Goal: Task Accomplishment & Management: Use online tool/utility

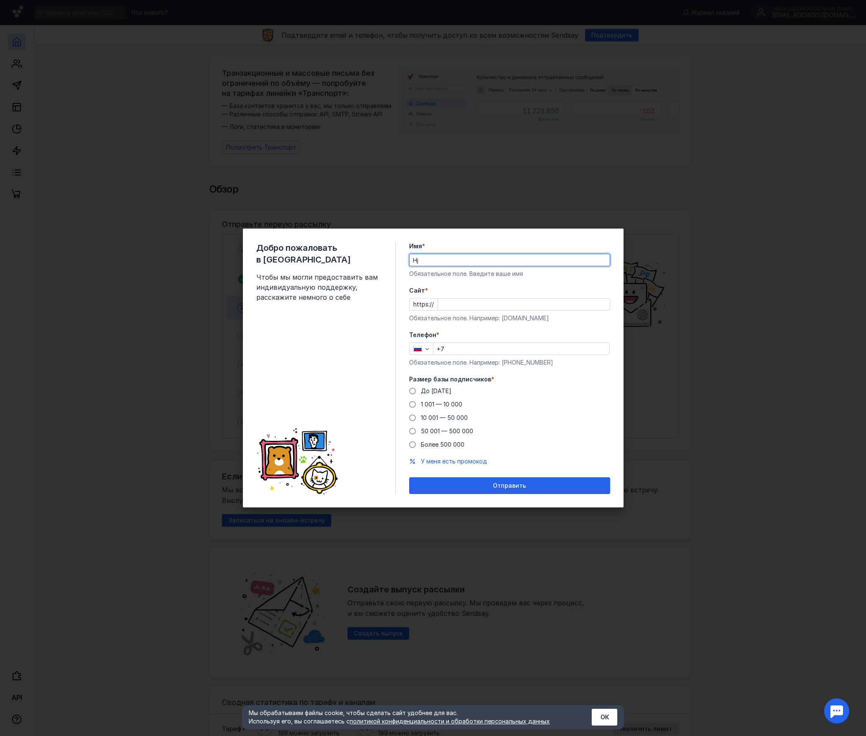
type input "H"
type input "[PERSON_NAME]"
paste input "[DOMAIN_NAME][URL]"
type input "[DOMAIN_NAME][URL]"
click at [475, 349] on input "+7" at bounding box center [522, 349] width 176 height 12
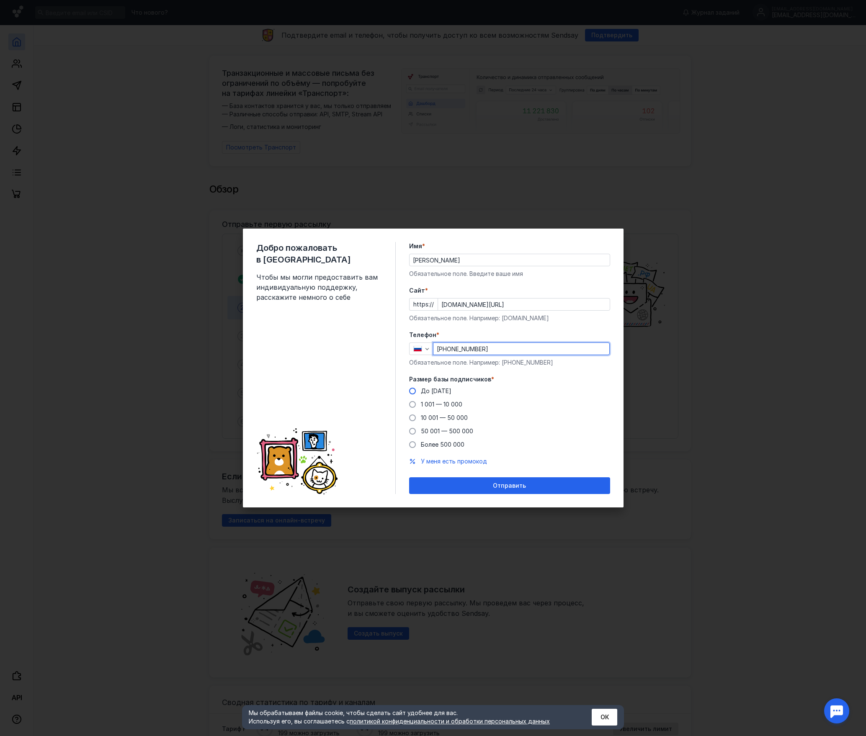
type input "[PHONE_NUMBER]"
click at [414, 391] on span at bounding box center [412, 391] width 7 height 7
click at [0, 0] on input "До [DATE]" at bounding box center [0, 0] width 0 height 0
click at [530, 486] on div "Отправить" at bounding box center [509, 486] width 193 height 7
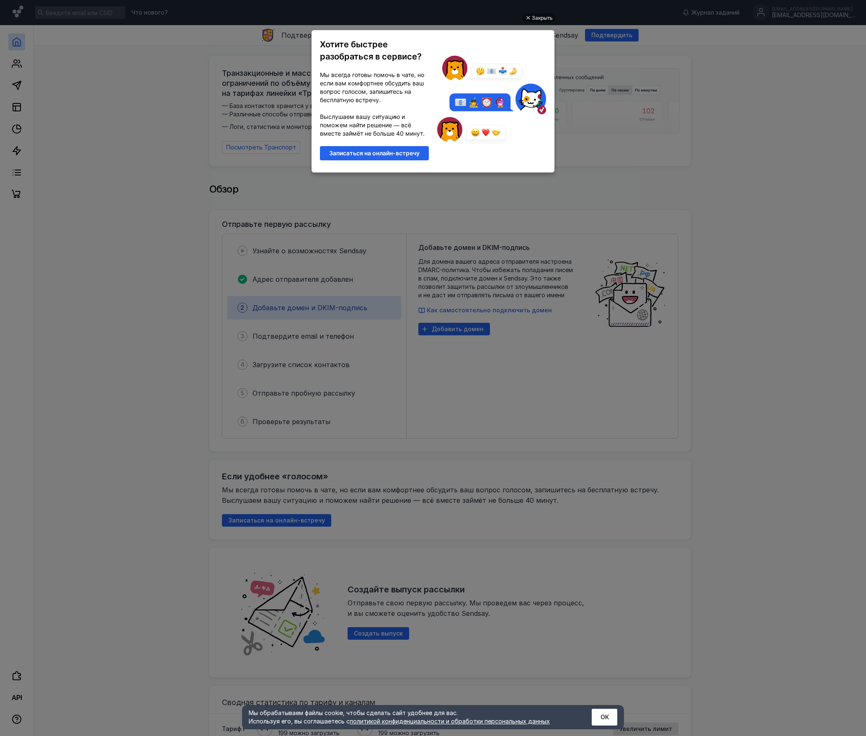
click at [724, 280] on ul "Закрыть Хотите быстрее разобраться в сервисе? Мы всегда готовы помочь в чате, н…" at bounding box center [433, 369] width 866 height 736
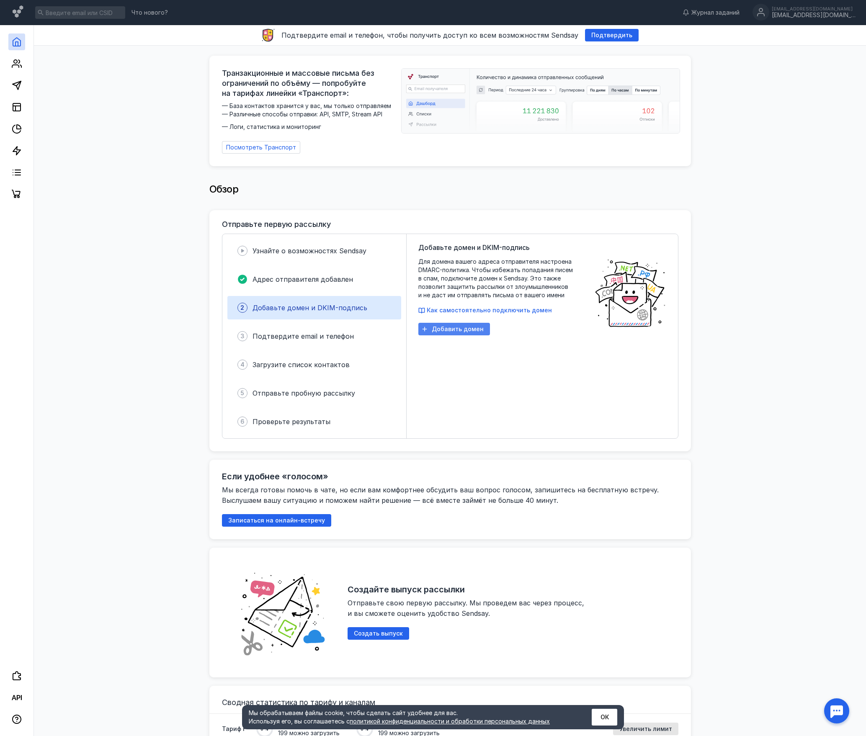
click at [448, 330] on div "Добавить домен" at bounding box center [454, 329] width 72 height 13
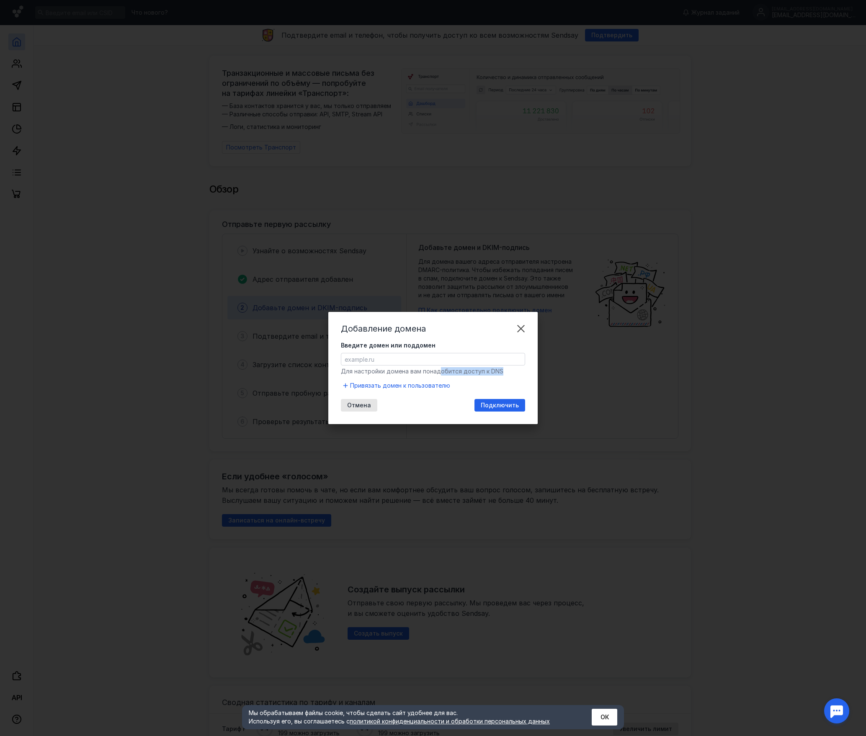
drag, startPoint x: 441, startPoint y: 373, endPoint x: 506, endPoint y: 374, distance: 65.8
click at [506, 374] on div "Для настройки домена вам понадобится доступ к DNS" at bounding box center [433, 371] width 184 height 8
click at [485, 375] on span "Для настройки домена вам понадобится доступ к DNS" at bounding box center [422, 371] width 163 height 7
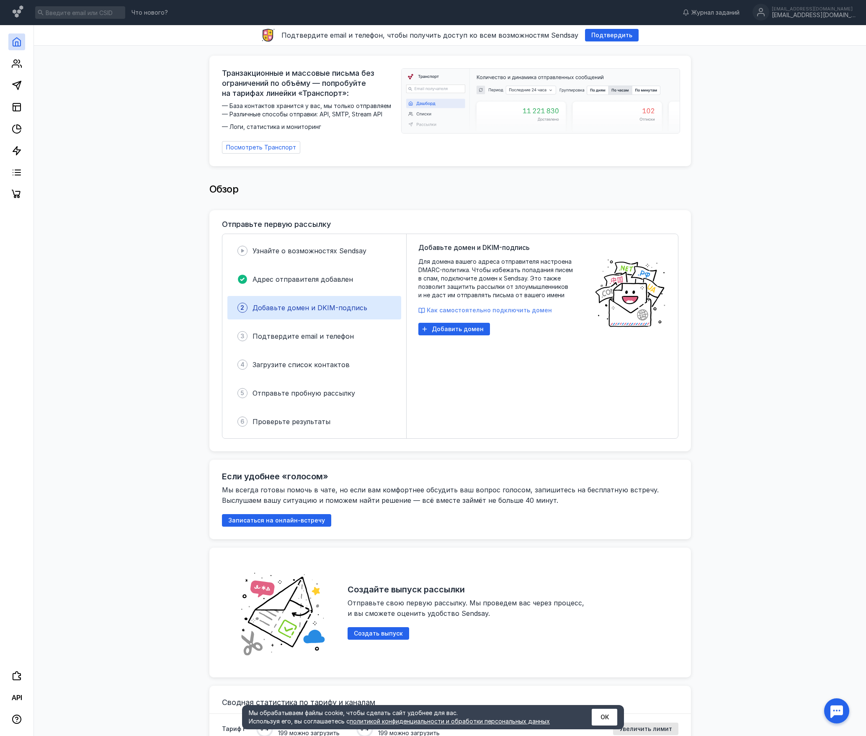
click at [475, 307] on span "Как самостоятельно подключить домен" at bounding box center [489, 310] width 125 height 7
click at [458, 332] on div "Добавьте домен и DKIM-подпись Для домена вашего адреса отправителя настроена DM…" at bounding box center [502, 337] width 168 height 188
click at [457, 327] on span "Добавить домен" at bounding box center [458, 329] width 52 height 7
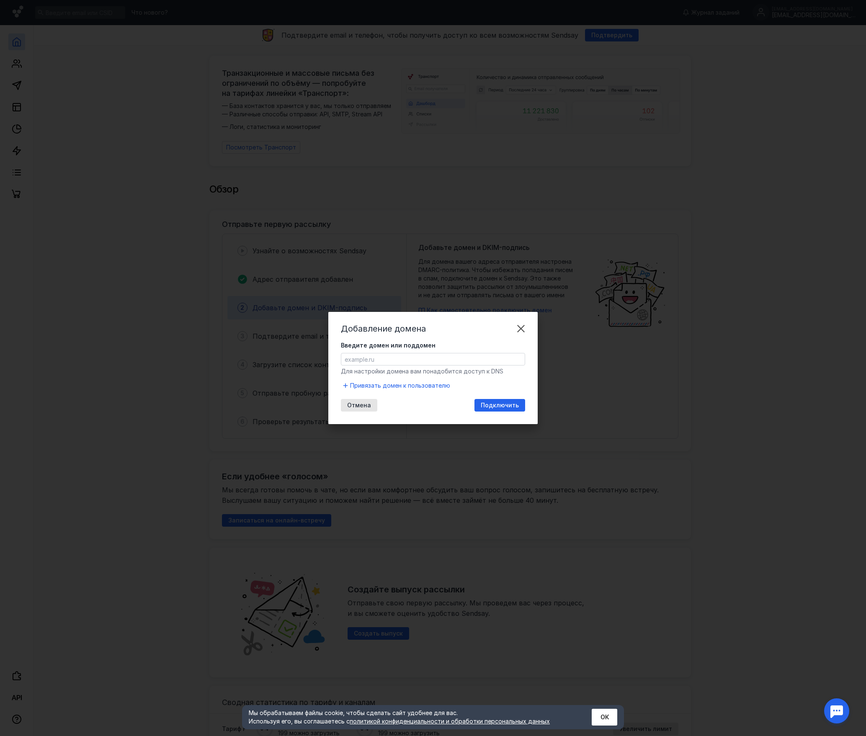
click at [407, 355] on input "Введите домен или поддомен" at bounding box center [432, 360] width 183 height 12
paste input "[DOMAIN_NAME]"
type input "[DOMAIN_NAME]"
click at [412, 386] on span "Привязать домен к пользователю" at bounding box center [400, 386] width 100 height 8
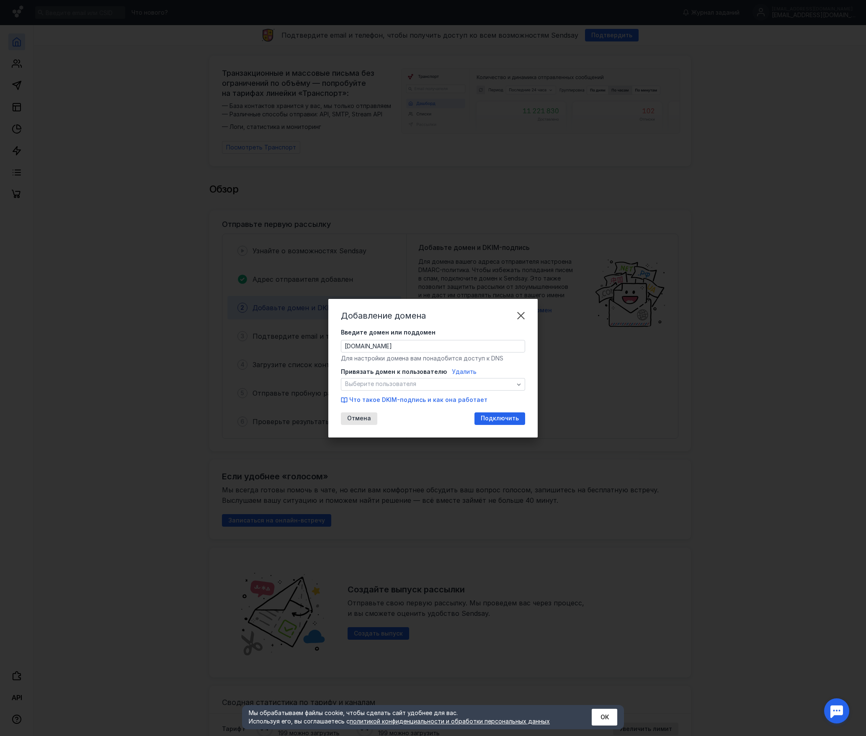
click at [412, 386] on span "Выберите пользователя" at bounding box center [380, 384] width 71 height 7
click at [504, 417] on div "Добавление домена Введите домен или поддомен [DOMAIN_NAME] Для настройки домена…" at bounding box center [432, 368] width 209 height 139
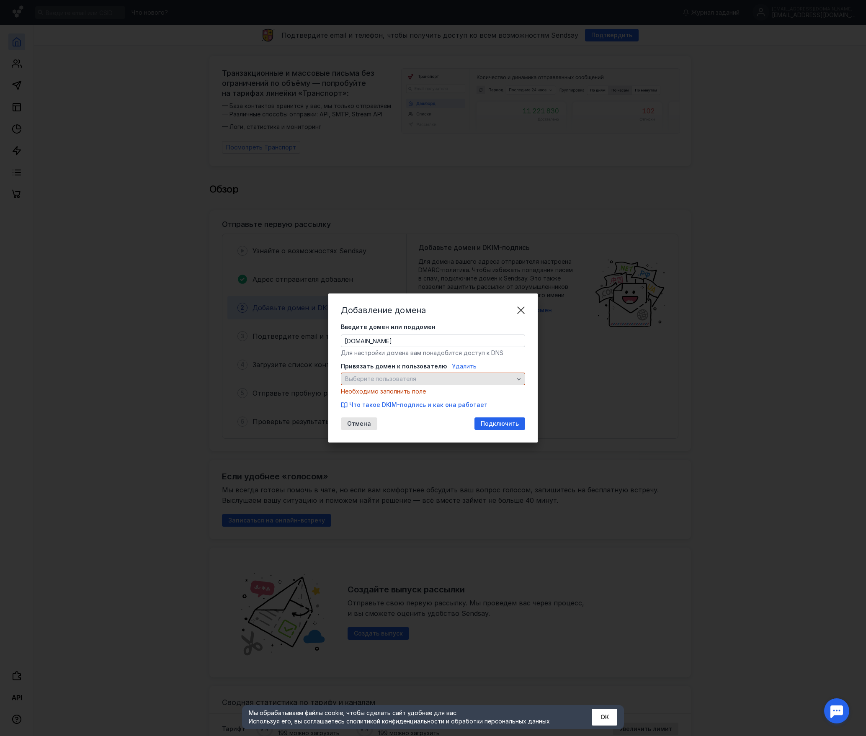
click at [417, 375] on div "Выберите пользователя" at bounding box center [433, 379] width 184 height 13
click at [384, 396] on span "Ничего не найдено" at bounding box center [372, 393] width 55 height 7
click at [424, 430] on div "Отмена Подключить" at bounding box center [433, 424] width 184 height 13
click at [462, 367] on span "Удалить" at bounding box center [464, 366] width 25 height 7
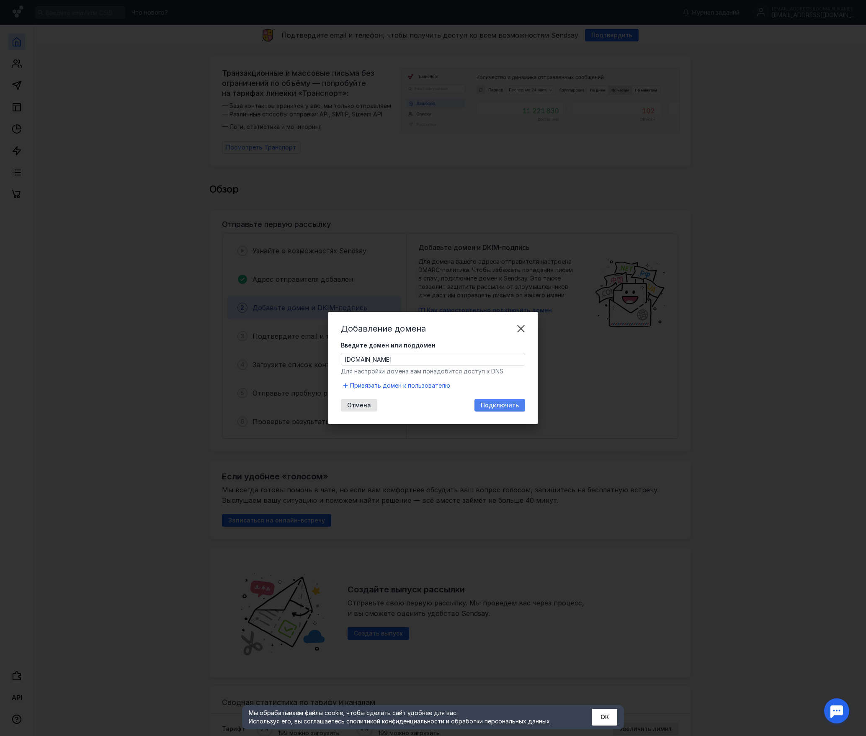
click at [500, 407] on span "Подключить" at bounding box center [500, 405] width 38 height 7
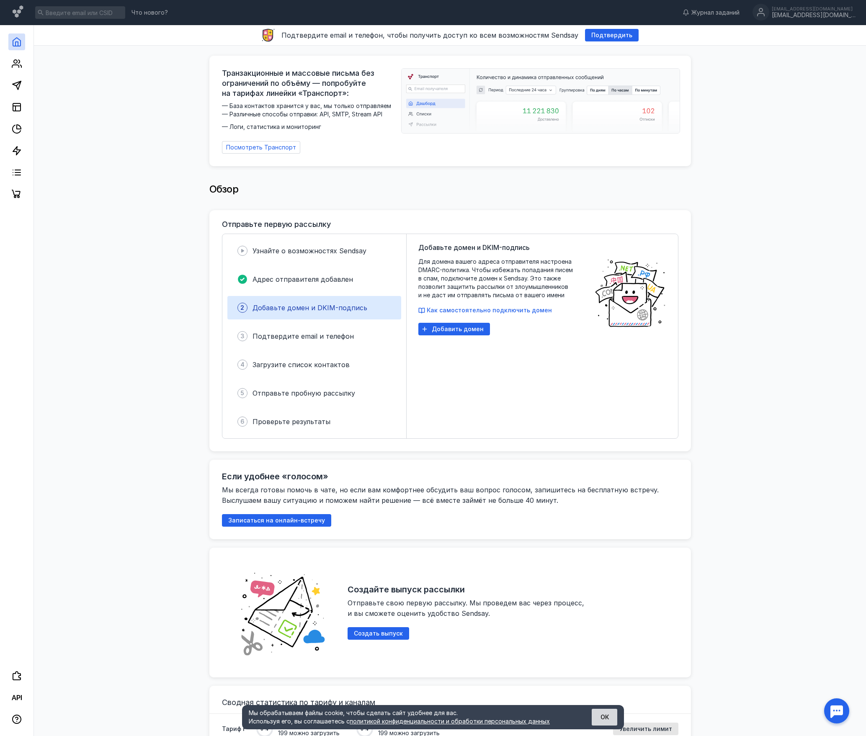
click at [607, 721] on button "ОК" at bounding box center [605, 717] width 26 height 17
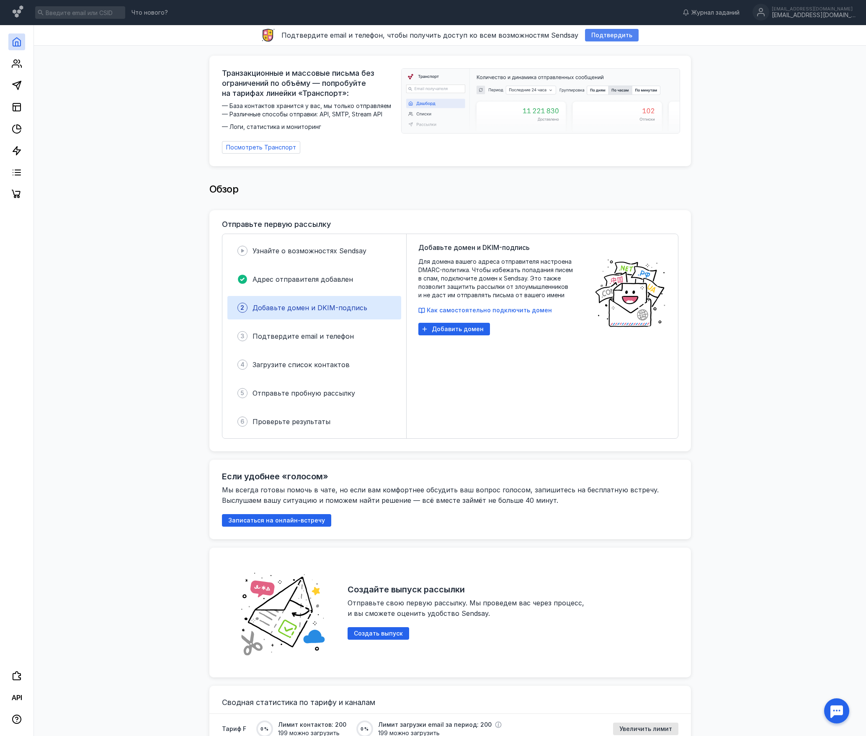
click at [614, 34] on span "Подтвердить" at bounding box center [612, 35] width 41 height 7
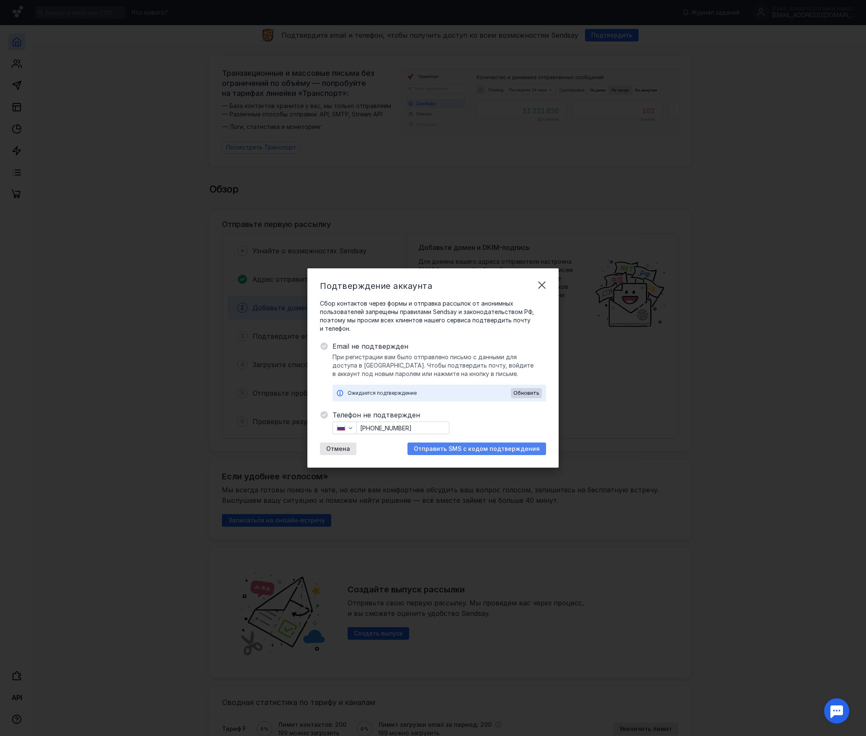
click at [506, 449] on span "Отправить SMS с кодом подтверждения" at bounding box center [477, 449] width 126 height 7
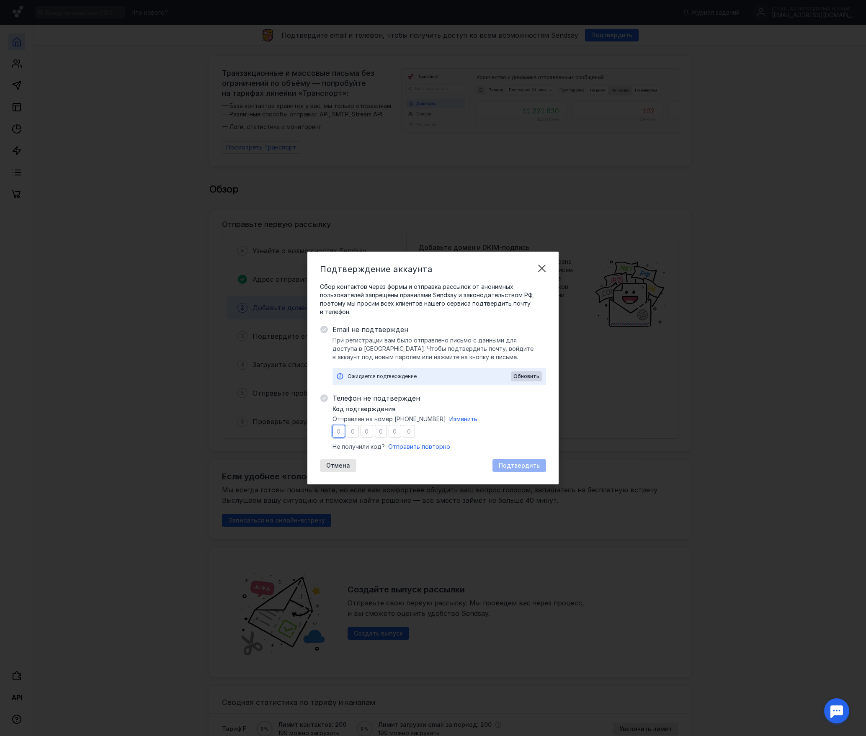
type input "5"
type input "7"
type input "1"
type input "4"
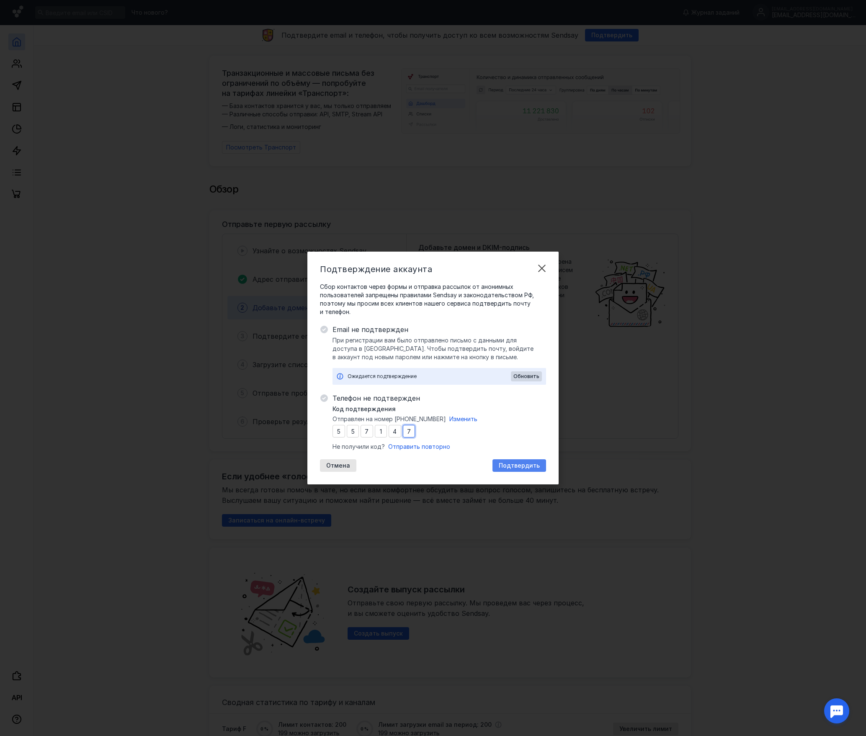
type input "7"
click at [529, 468] on span "Подтвердить" at bounding box center [519, 465] width 41 height 7
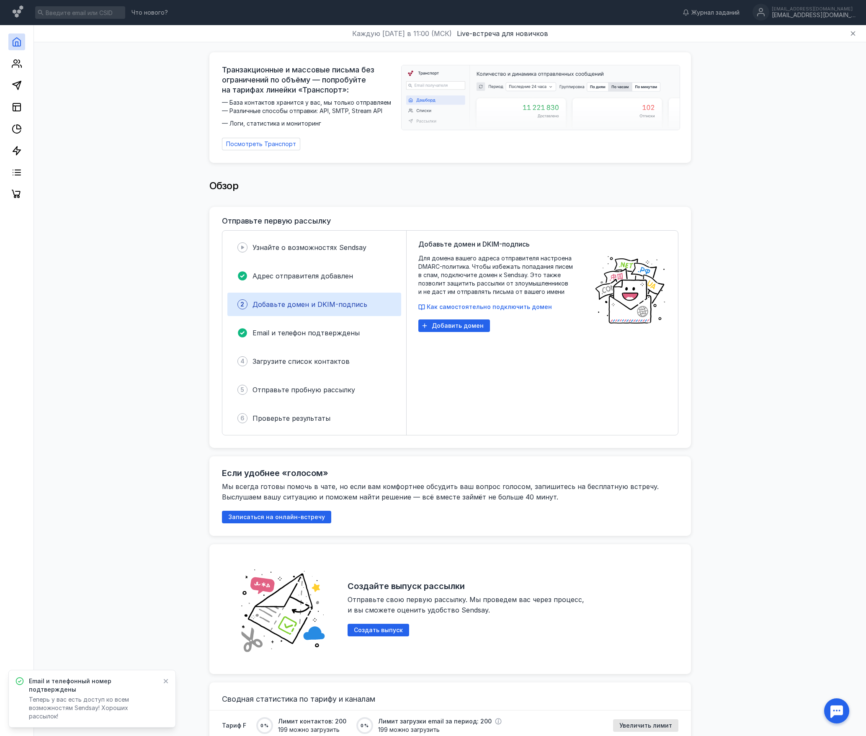
click at [447, 359] on div "Добавьте домен и DKIM-подпись Для домена вашего адреса отправителя настроена DM…" at bounding box center [502, 333] width 168 height 188
click at [465, 323] on span "Добавить домен" at bounding box center [458, 326] width 52 height 7
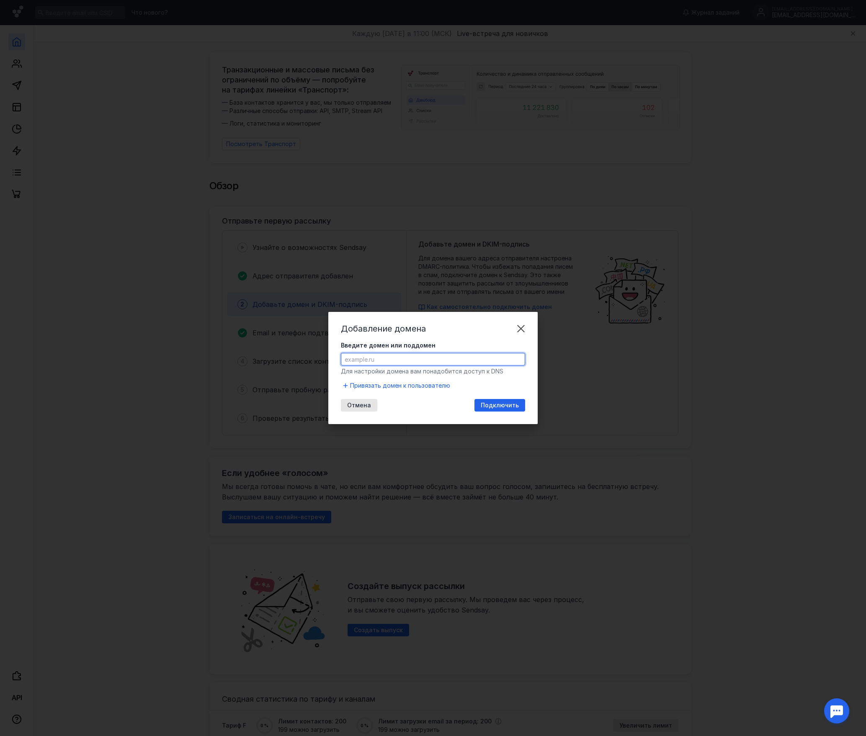
click at [394, 364] on input "Введите домен или поддомен" at bounding box center [432, 360] width 183 height 12
paste input "[DOMAIN_NAME]"
type input "[DOMAIN_NAME]"
click at [495, 404] on span "Подключить" at bounding box center [500, 405] width 38 height 7
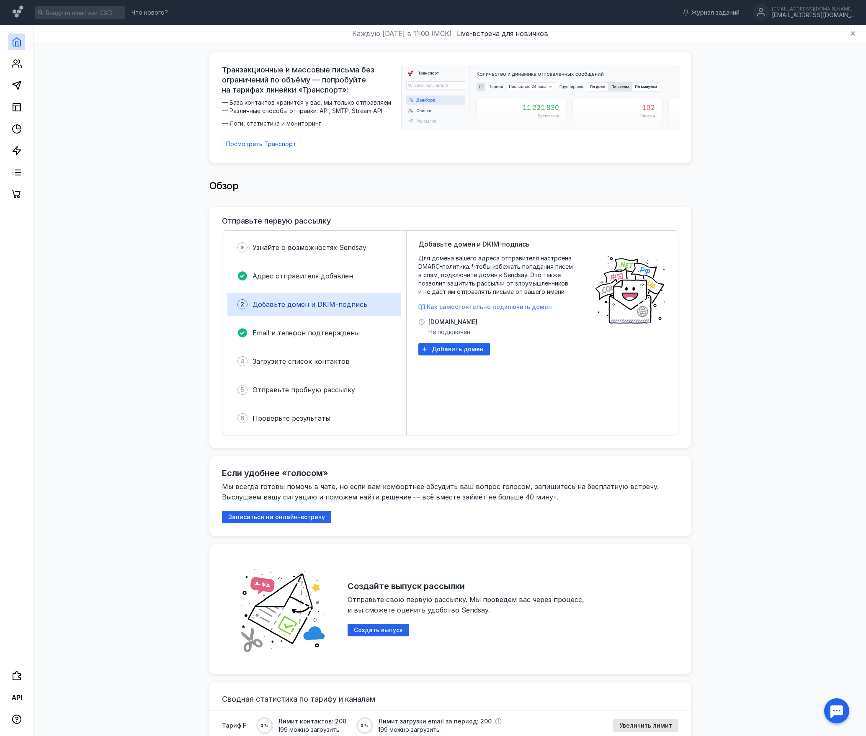
click at [470, 303] on span "Как самостоятельно подключить домен" at bounding box center [489, 306] width 125 height 7
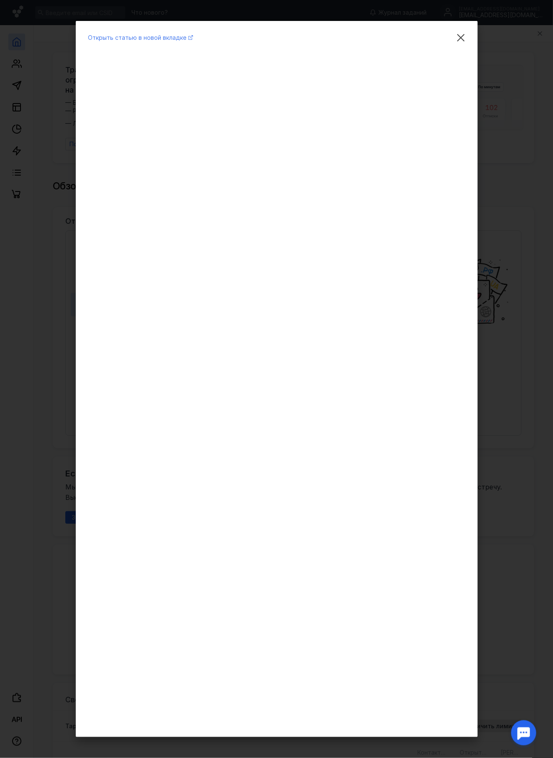
click at [172, 34] on span "Открыть статью в новой вкладке" at bounding box center [137, 37] width 98 height 7
